Goal: Check status: Check status

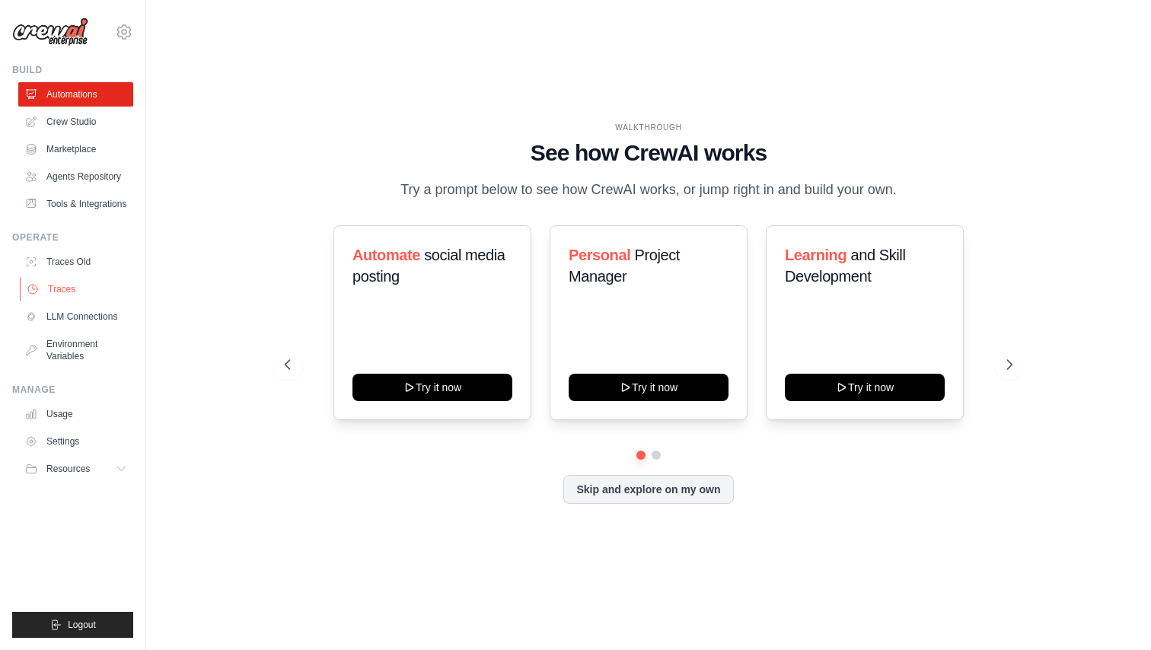
click at [81, 291] on link "Traces" at bounding box center [77, 289] width 115 height 24
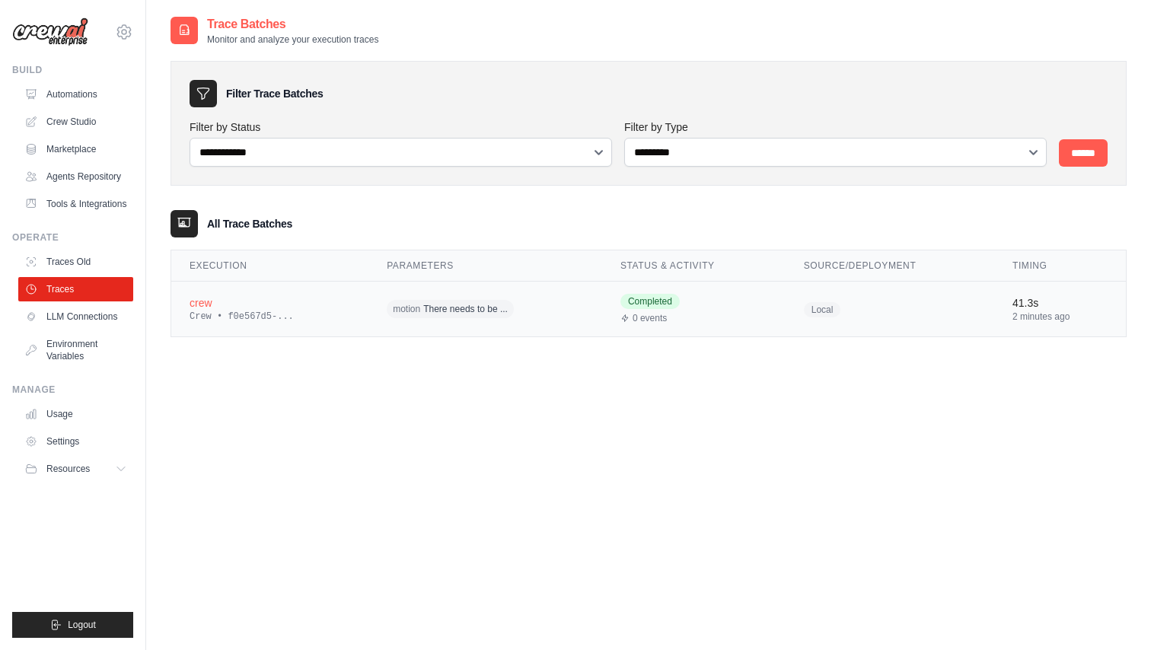
click at [214, 306] on div "crew" at bounding box center [270, 302] width 161 height 15
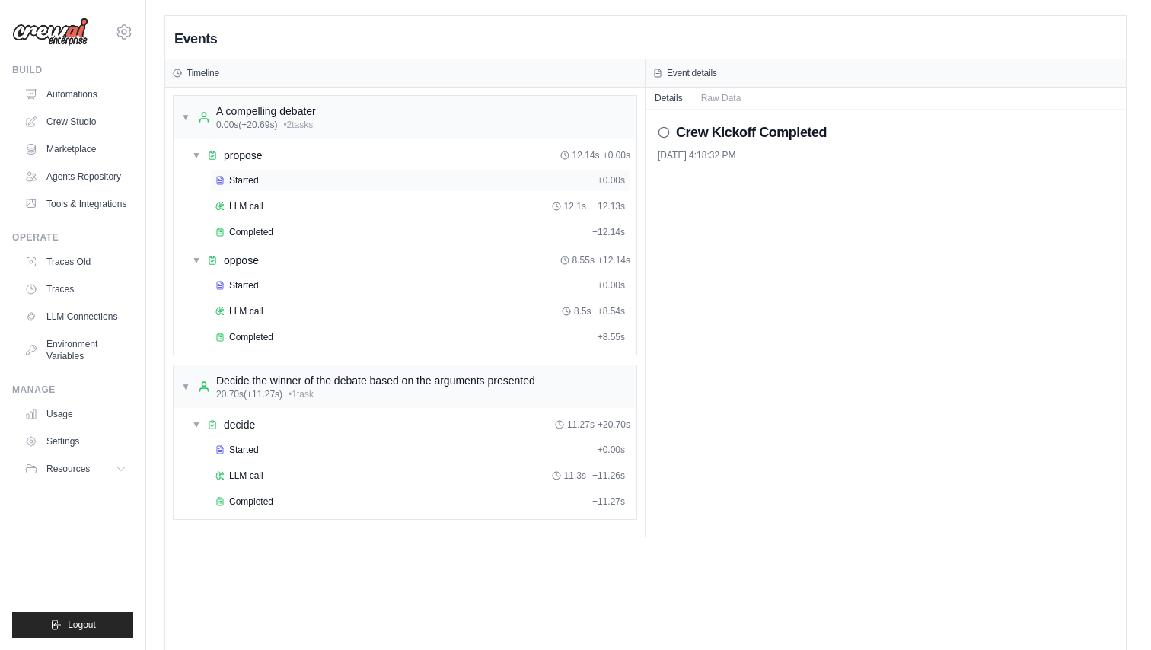
click at [324, 177] on div "Started" at bounding box center [403, 180] width 376 height 12
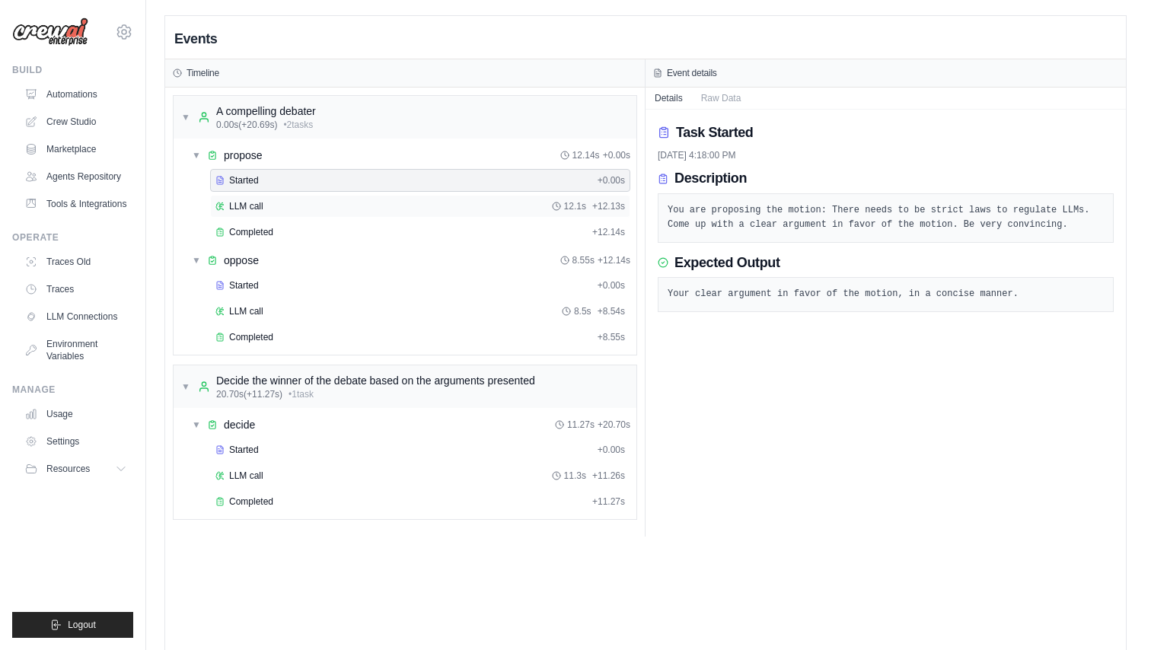
click at [314, 203] on div "LLM call 12.1s + 12.13s" at bounding box center [420, 206] width 410 height 12
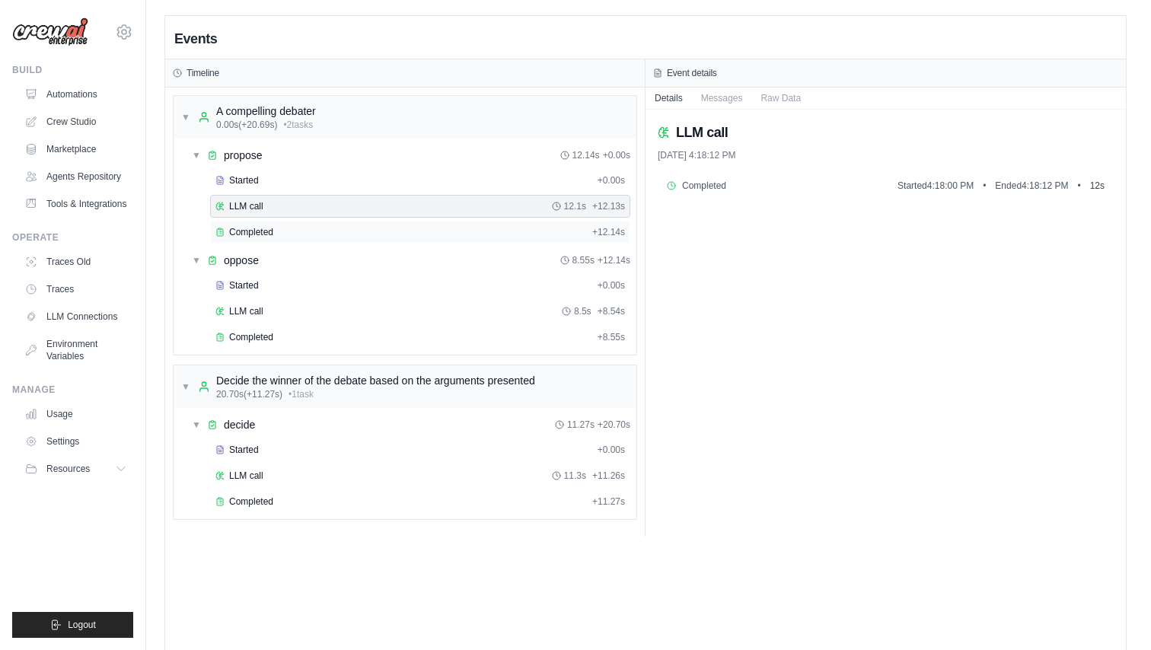
click at [303, 235] on div "Completed" at bounding box center [400, 232] width 371 height 12
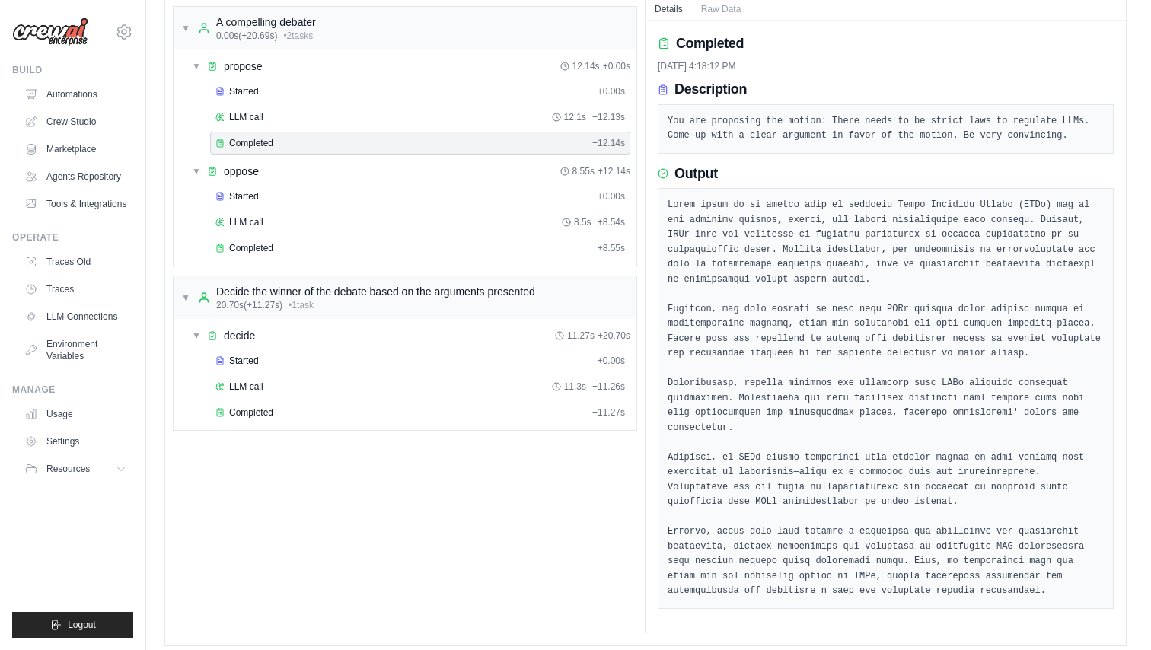
scroll to position [88, 0]
click at [282, 170] on div "▼ oppose 8.55s + 12.14s" at bounding box center [411, 171] width 451 height 27
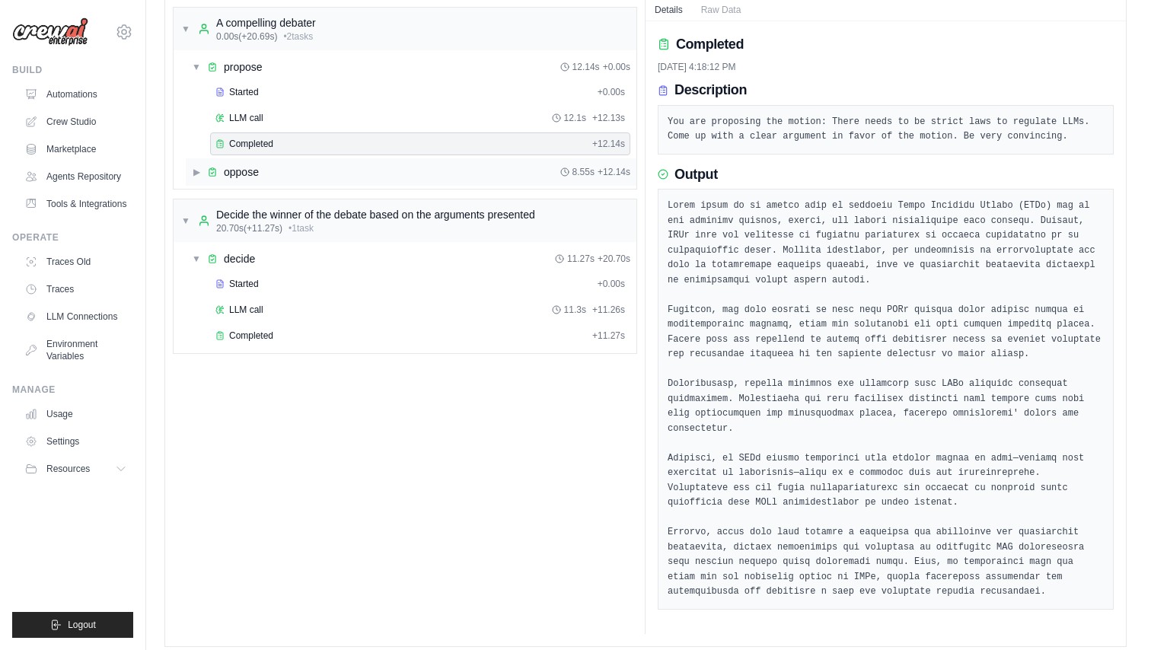
click at [282, 170] on div "▶ oppose 8.55s + 12.14s" at bounding box center [411, 171] width 451 height 27
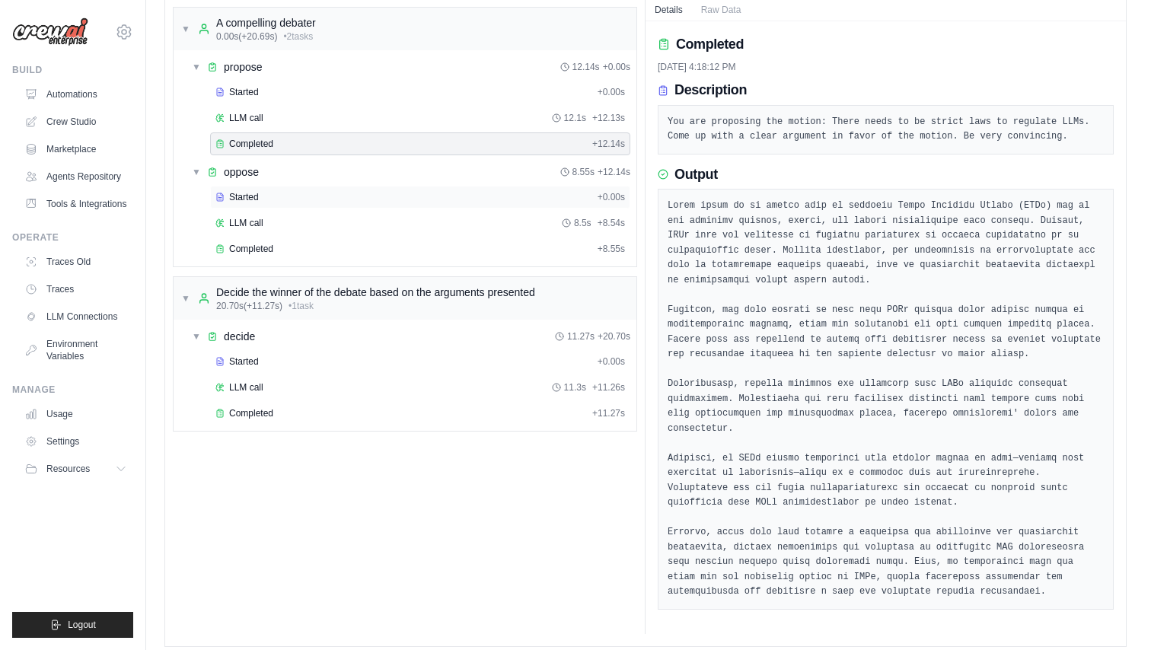
click at [268, 195] on div "Started" at bounding box center [403, 197] width 376 height 12
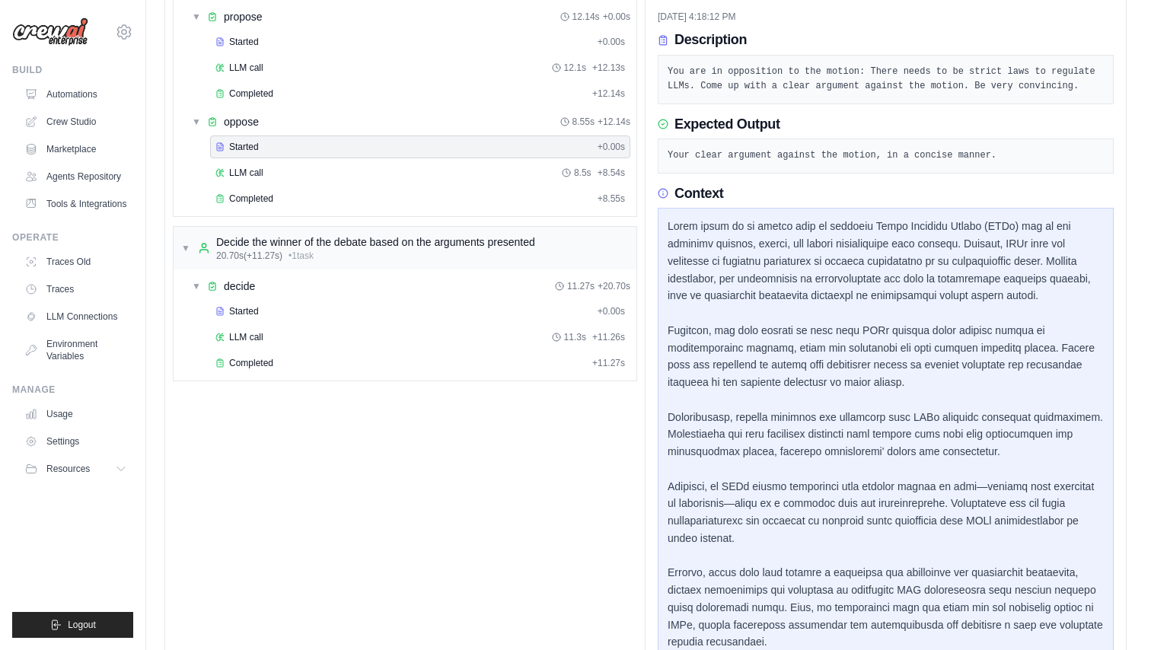
scroll to position [133, 0]
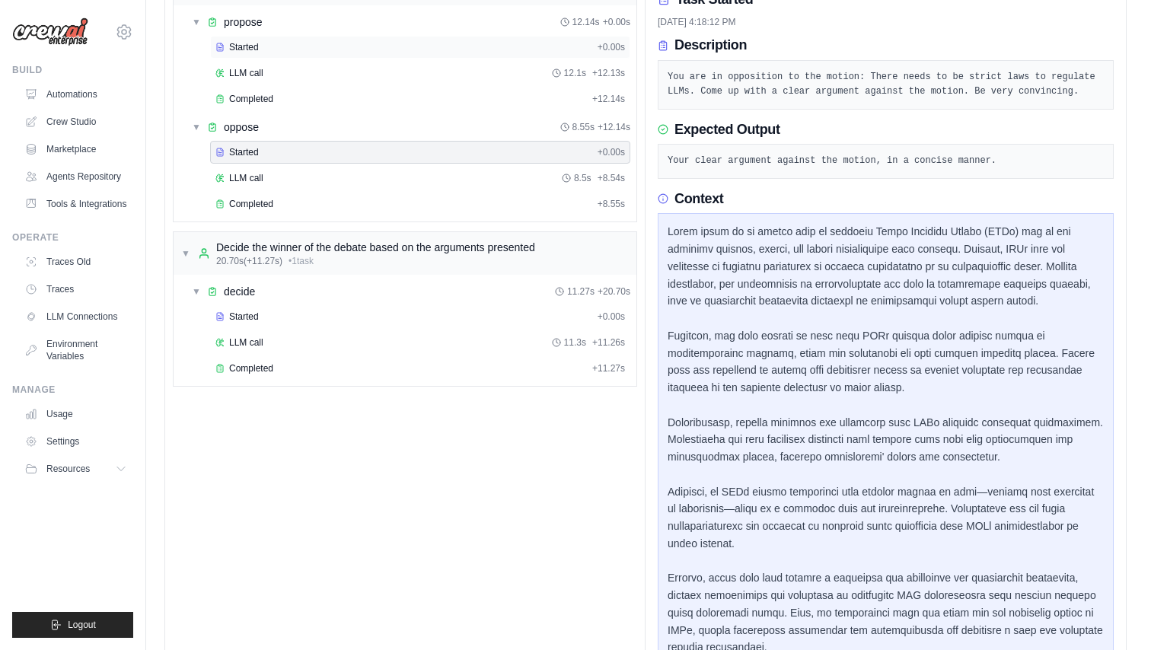
click at [298, 49] on div "Started" at bounding box center [403, 47] width 376 height 12
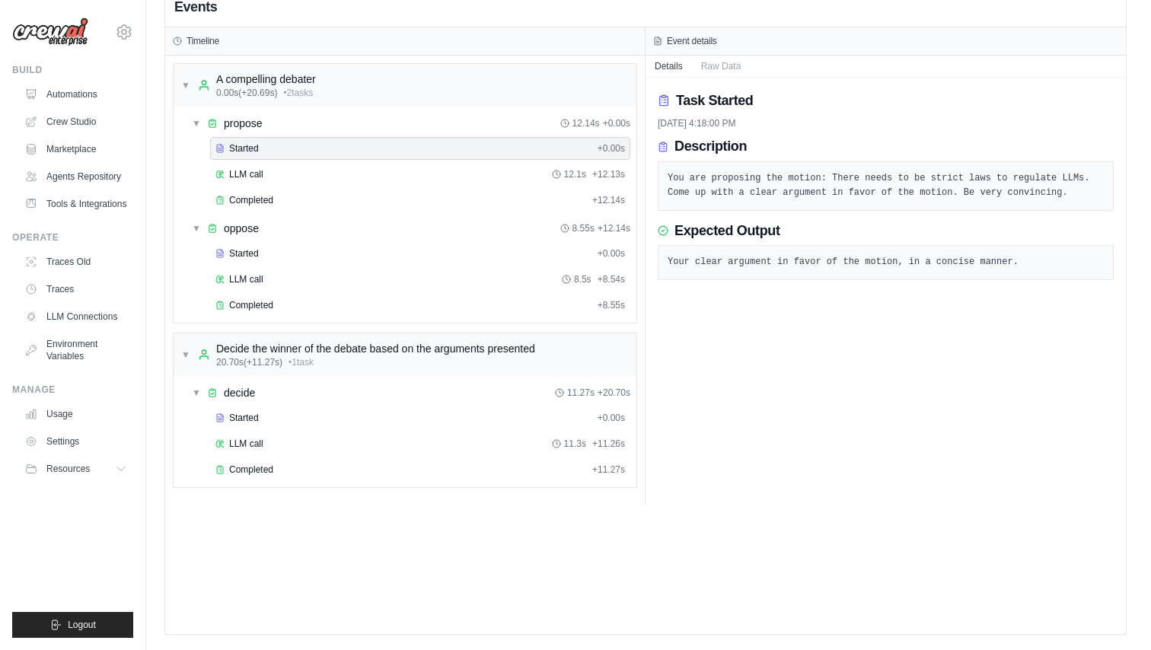
scroll to position [32, 0]
click at [254, 249] on span "Started" at bounding box center [244, 253] width 30 height 12
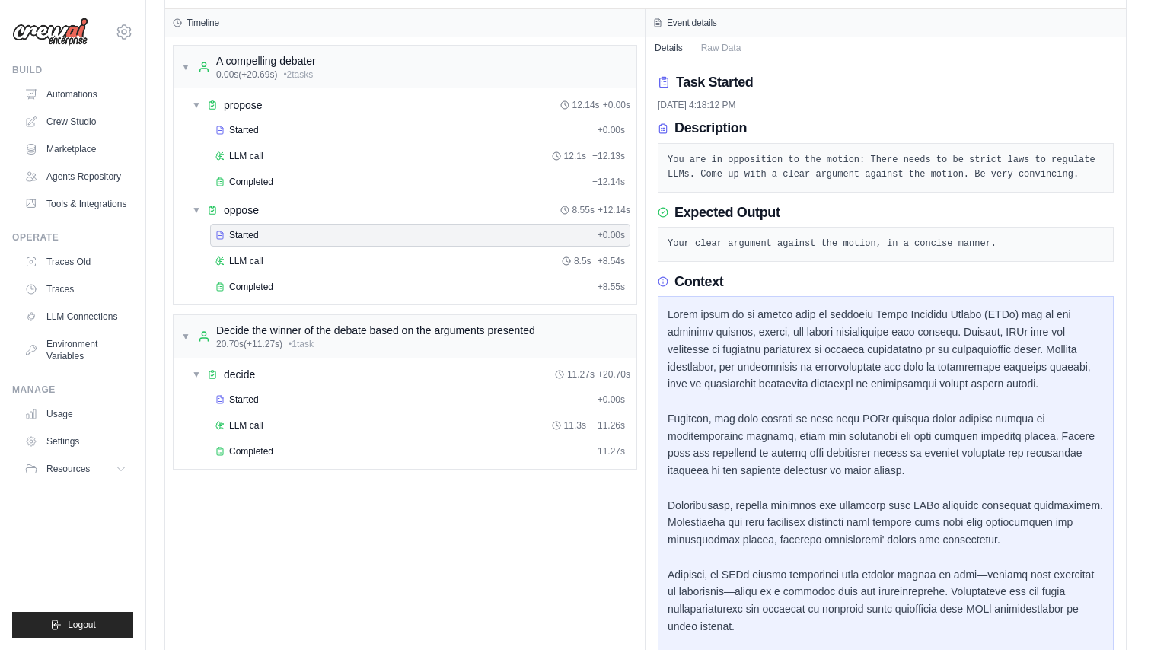
scroll to position [27, 0]
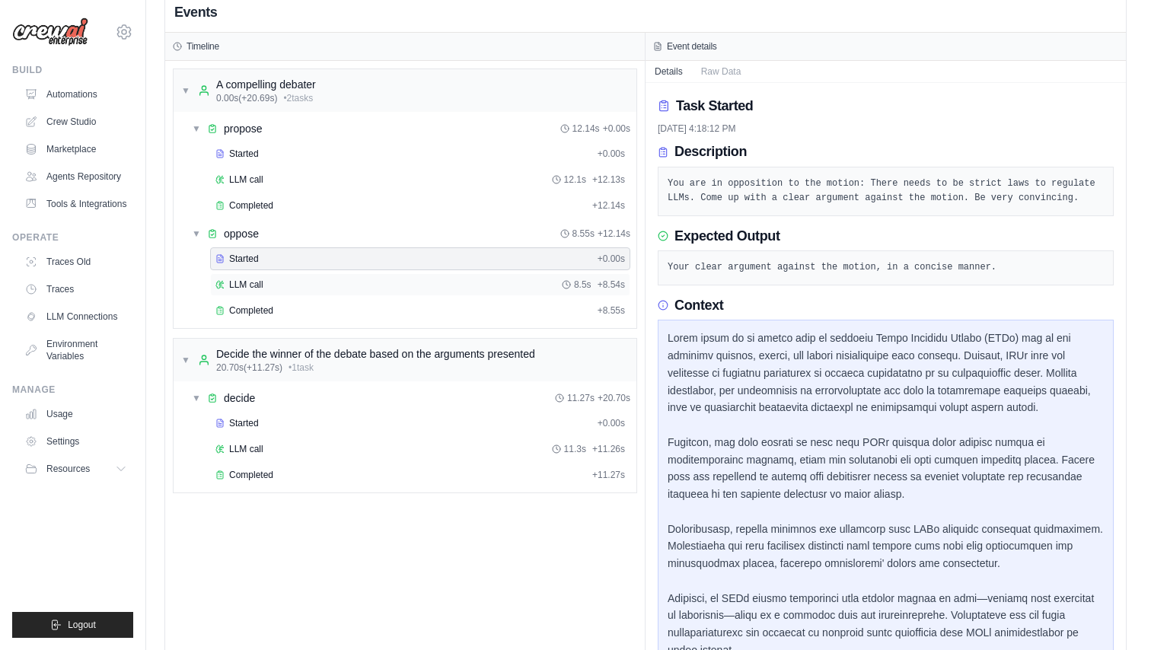
click at [269, 287] on div "LLM call 8.5s + 8.54s" at bounding box center [420, 285] width 410 height 12
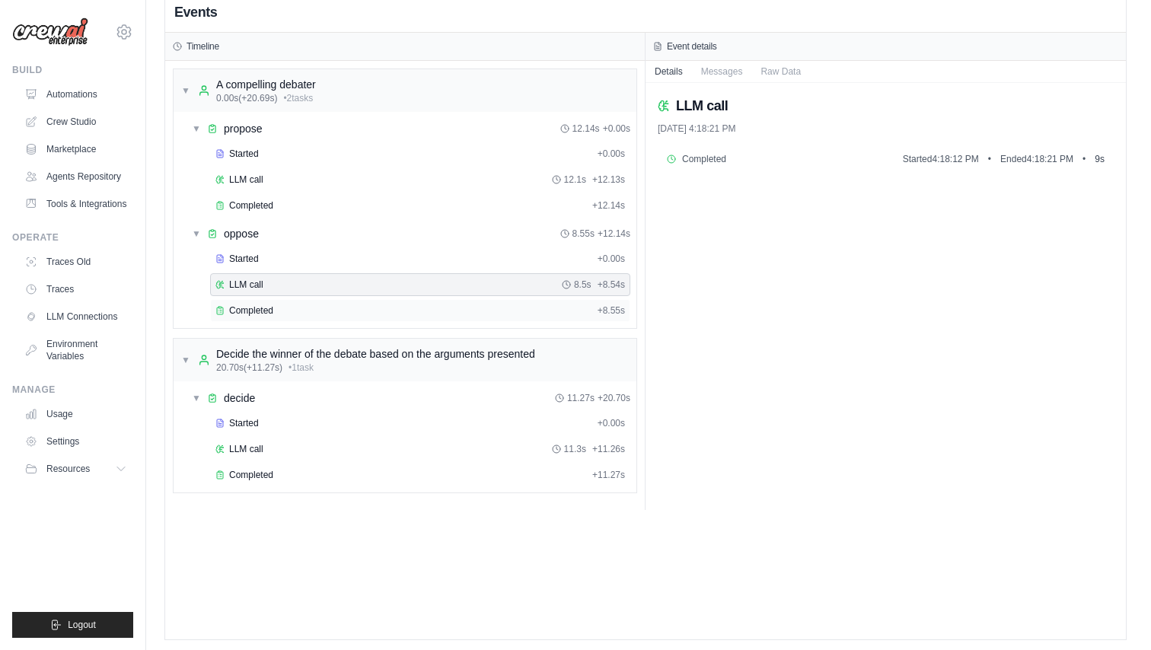
click at [269, 310] on span "Completed" at bounding box center [251, 311] width 44 height 12
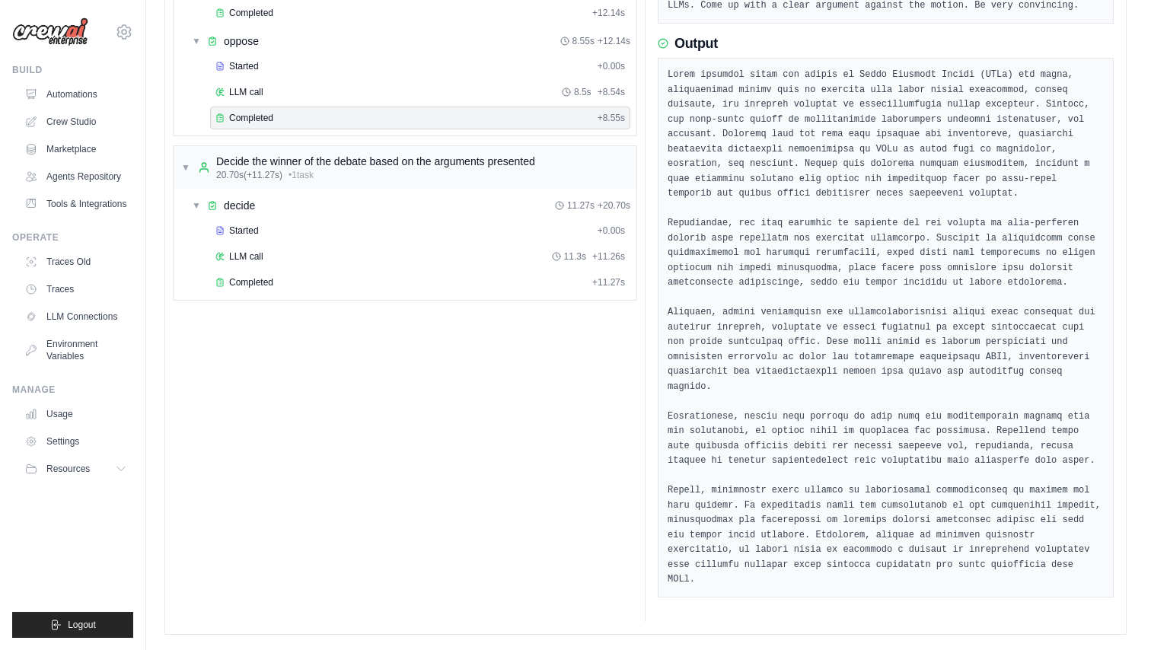
scroll to position [247, 0]
click at [292, 154] on div "Decide the winner of the debate based on the arguments presented" at bounding box center [375, 161] width 319 height 15
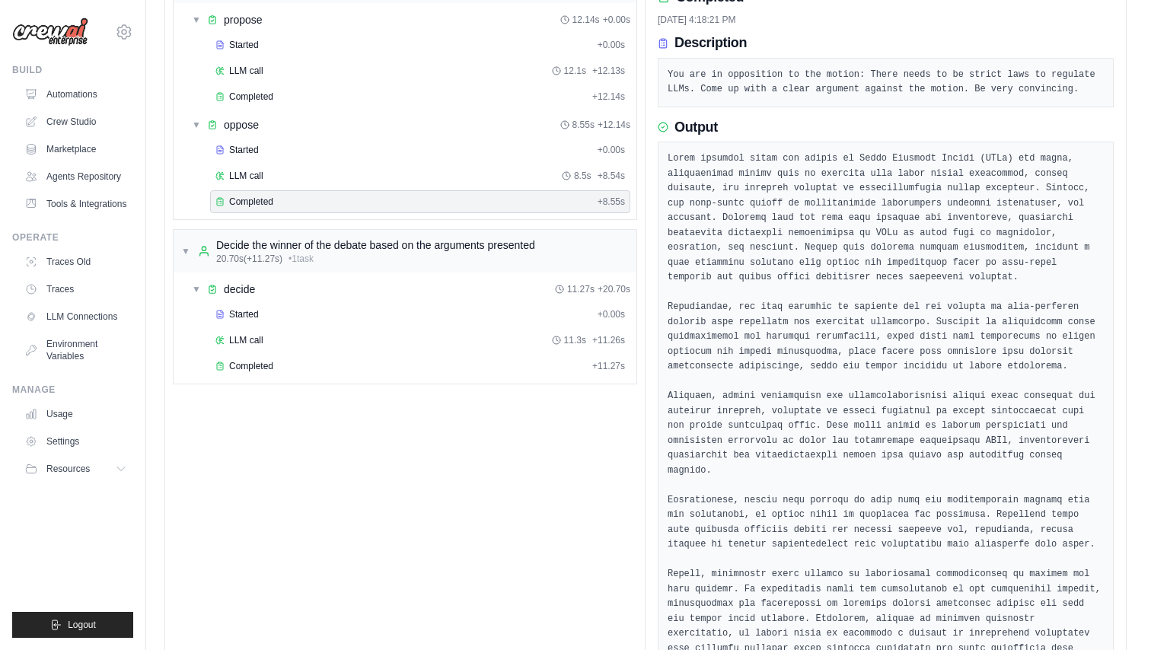
scroll to position [139, 0]
click at [292, 291] on div "▼ decide 11.27s + 20.70s" at bounding box center [411, 286] width 451 height 27
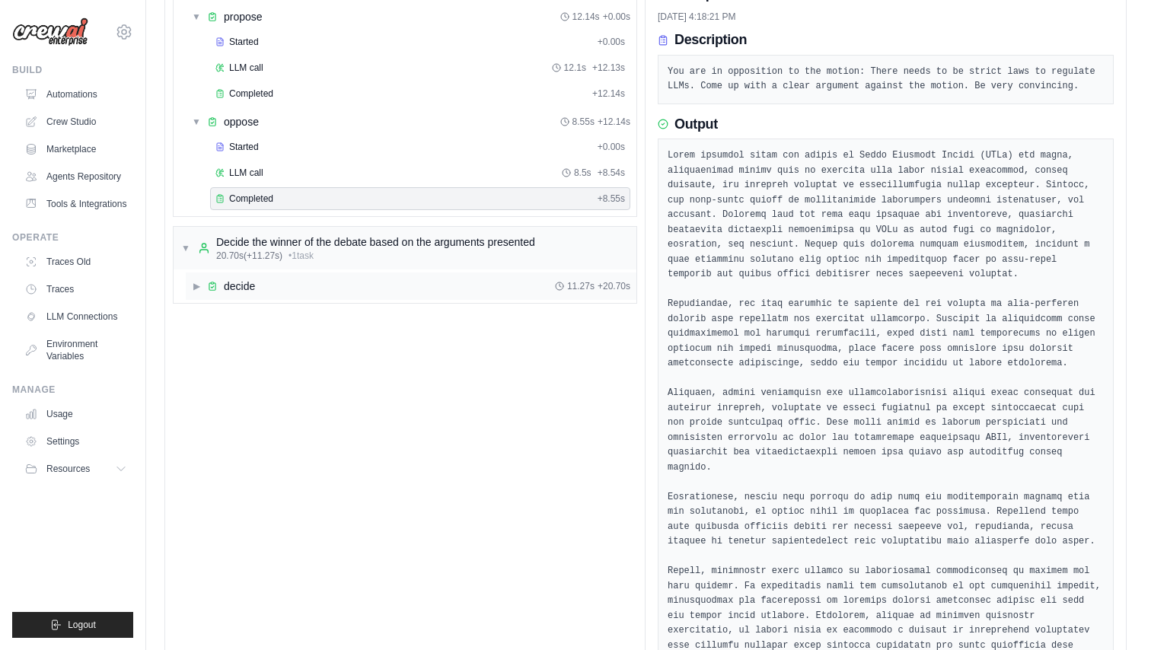
click at [292, 291] on div "▶ decide 11.27s + 20.70s" at bounding box center [411, 286] width 451 height 27
click at [286, 308] on div "Started" at bounding box center [403, 311] width 376 height 12
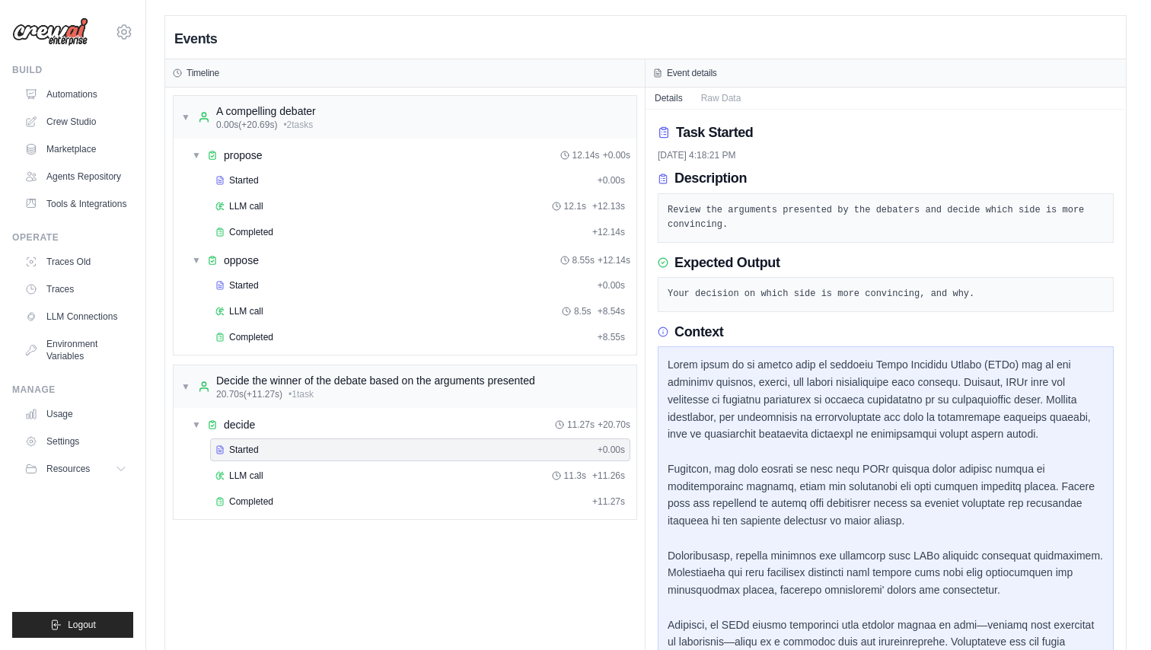
scroll to position [0, 0]
click at [274, 479] on div "LLM call 11.3s + 11.26s" at bounding box center [420, 476] width 410 height 12
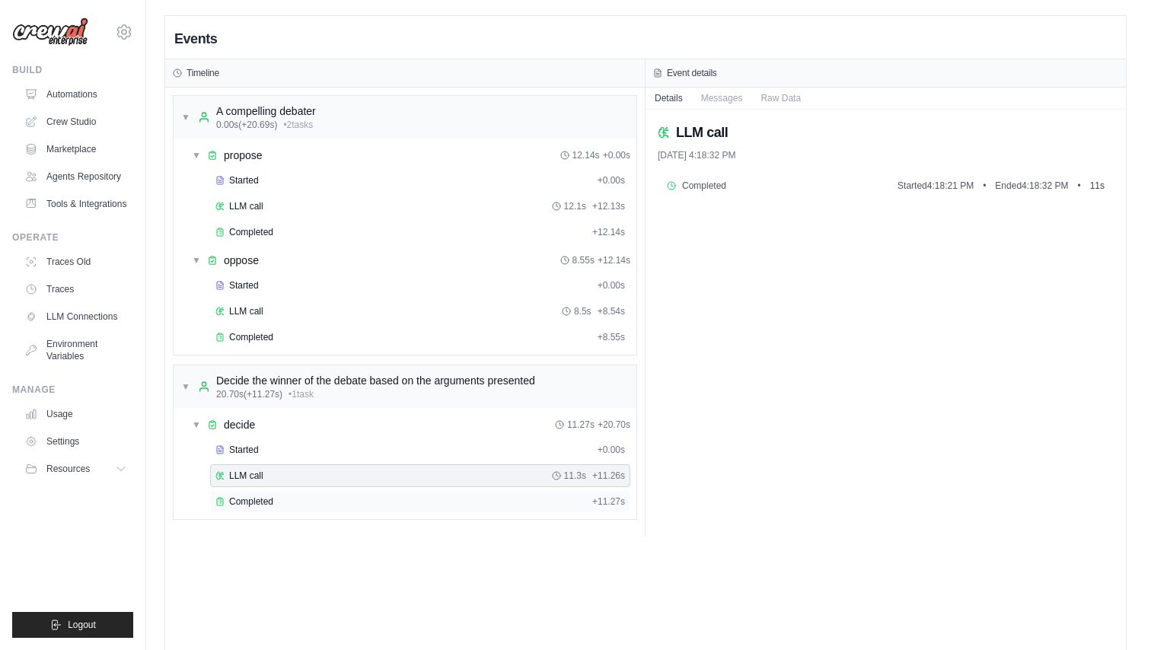
click at [267, 498] on span "Completed" at bounding box center [251, 502] width 44 height 12
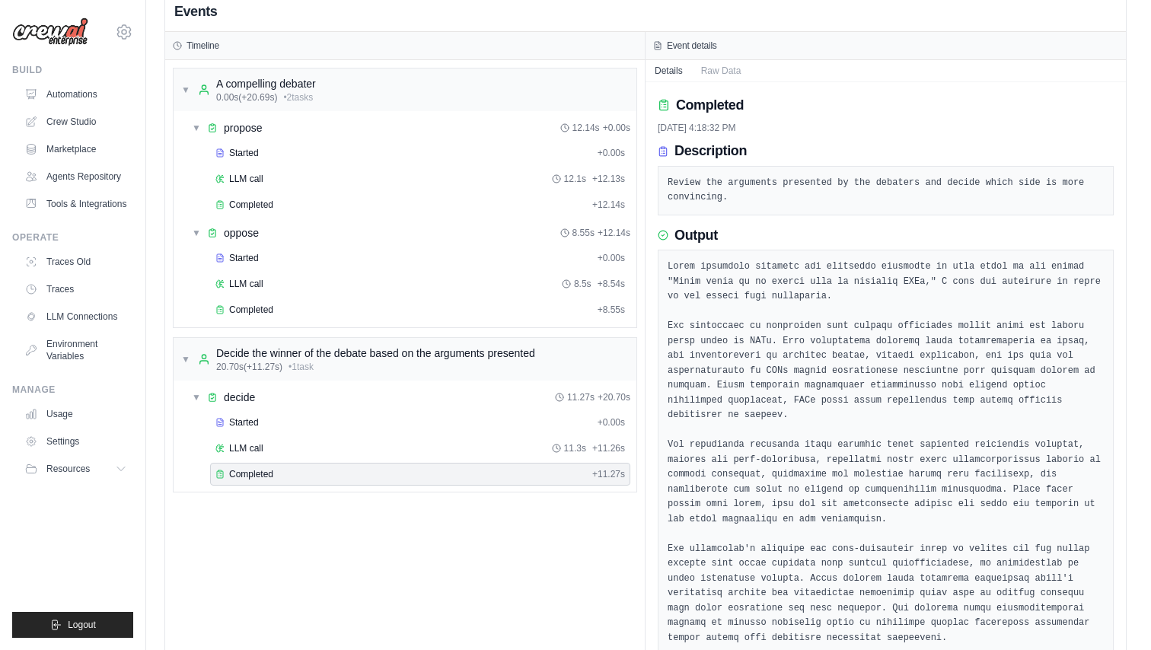
scroll to position [27, 0]
click at [333, 426] on div "Started" at bounding box center [403, 422] width 376 height 12
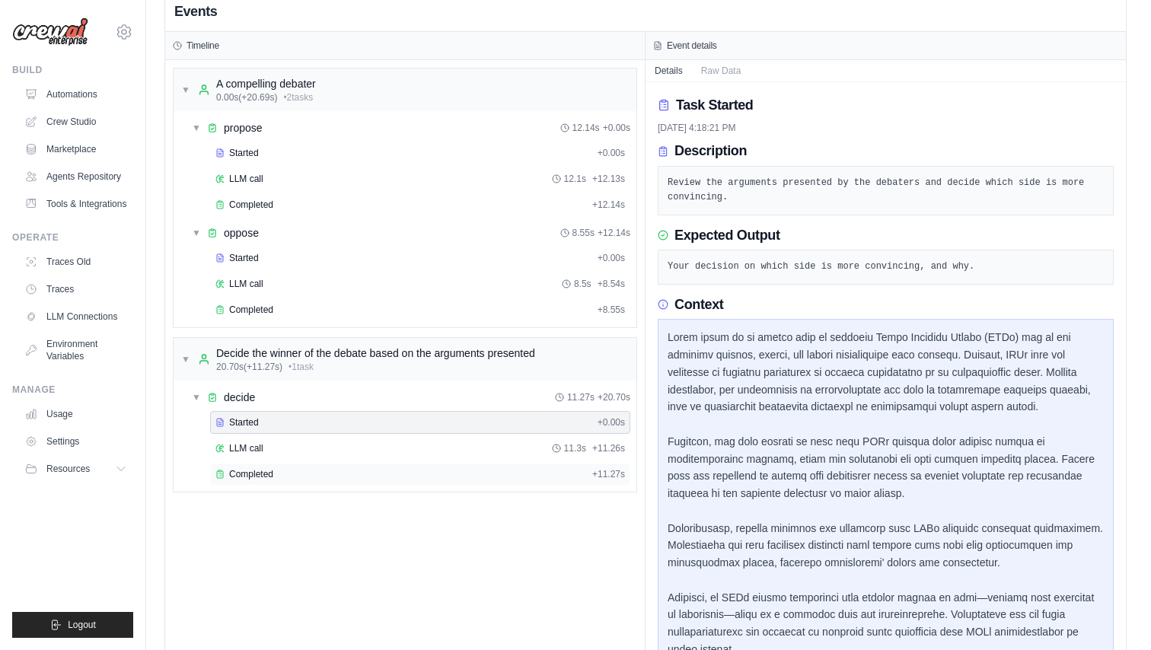
click at [302, 476] on div "Completed" at bounding box center [400, 474] width 371 height 12
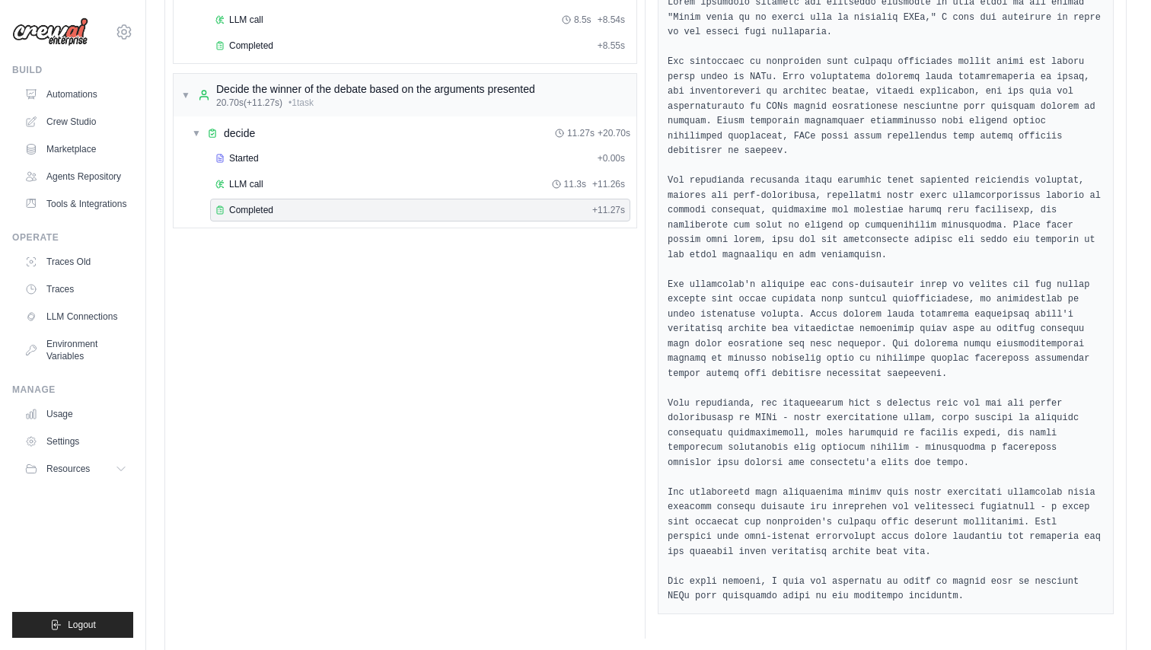
scroll to position [291, 0]
